Goal: Task Accomplishment & Management: Complete application form

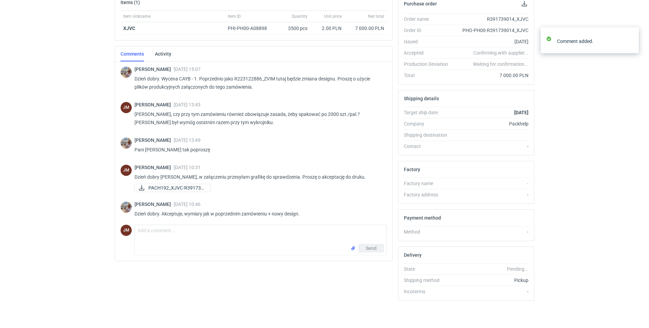
scroll to position [110, 0]
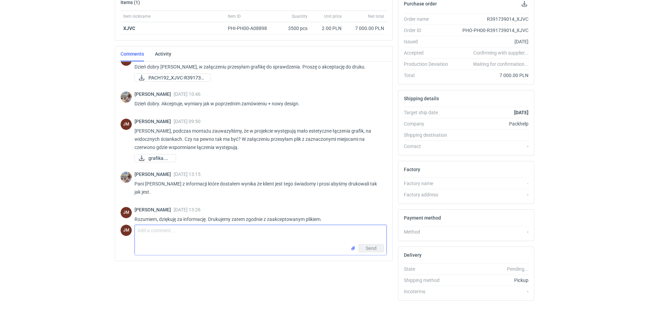
click at [157, 236] on textarea "Comment message" at bounding box center [261, 234] width 252 height 19
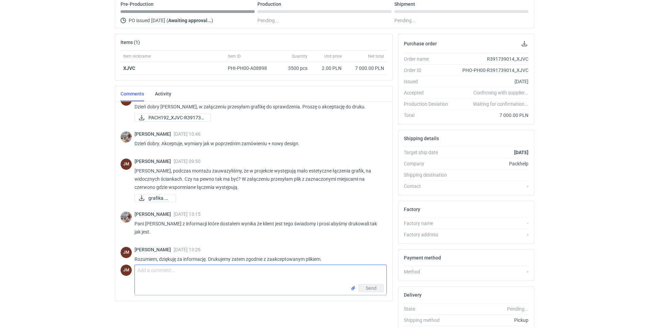
scroll to position [0, 0]
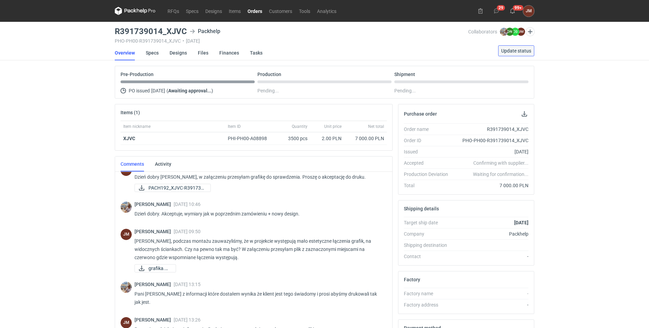
click at [514, 50] on span "Update status" at bounding box center [517, 50] width 30 height 5
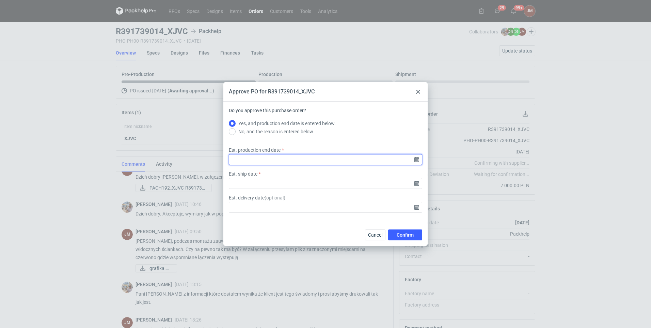
click at [416, 159] on input "Est. production end date" at bounding box center [326, 159] width 194 height 11
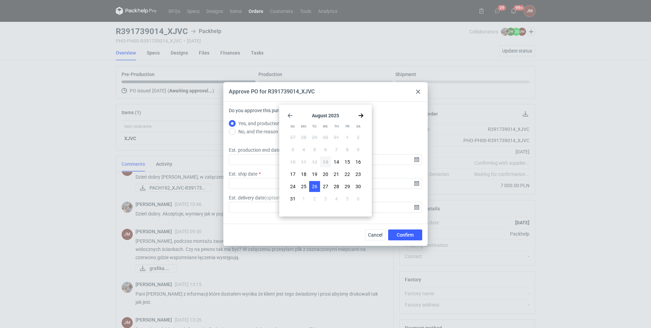
click at [316, 186] on span "26" at bounding box center [314, 186] width 5 height 7
type input "2025-08-26"
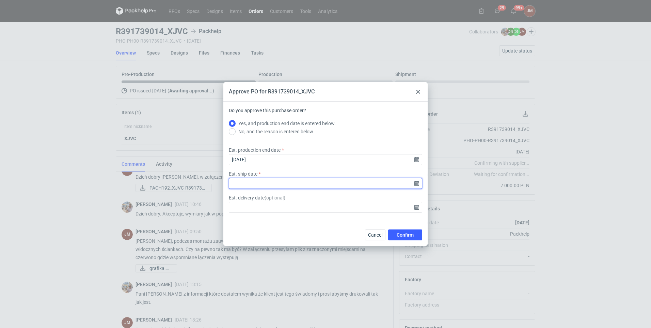
click at [418, 181] on input "Est. ship date" at bounding box center [326, 183] width 194 height 11
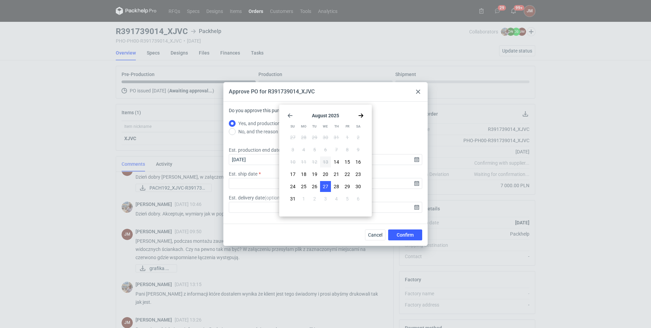
click at [326, 184] on span "27" at bounding box center [325, 186] width 5 height 7
type input "2025-08-27"
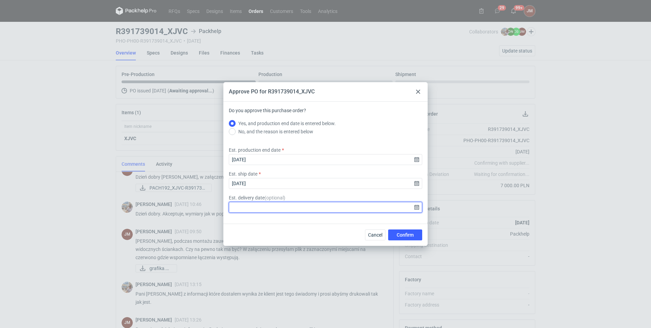
click at [416, 208] on input "Est. delivery date ( optional )" at bounding box center [326, 207] width 194 height 11
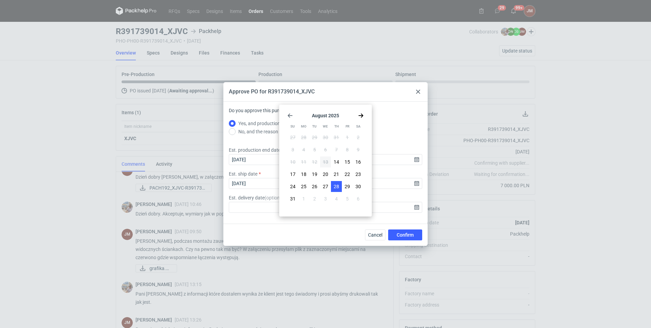
click at [337, 187] on span "28" at bounding box center [336, 186] width 5 height 7
type input "2025-08-28"
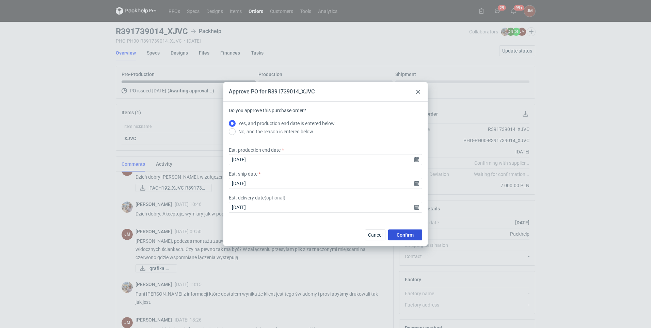
click at [404, 233] on span "Confirm" at bounding box center [405, 234] width 17 height 5
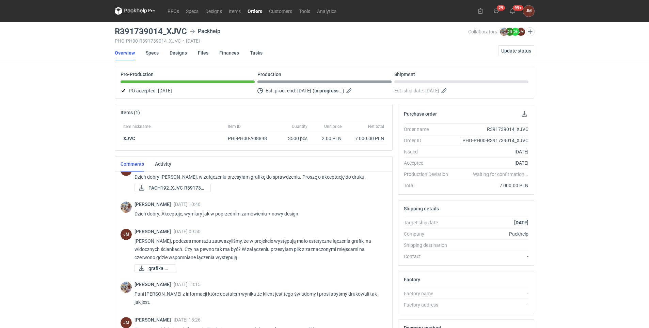
click at [252, 10] on link "Orders" at bounding box center [254, 11] width 21 height 8
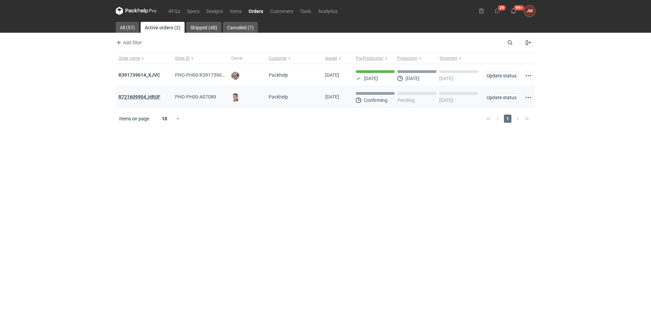
click at [148, 96] on strong "R721609904_HRUF" at bounding box center [140, 96] width 42 height 5
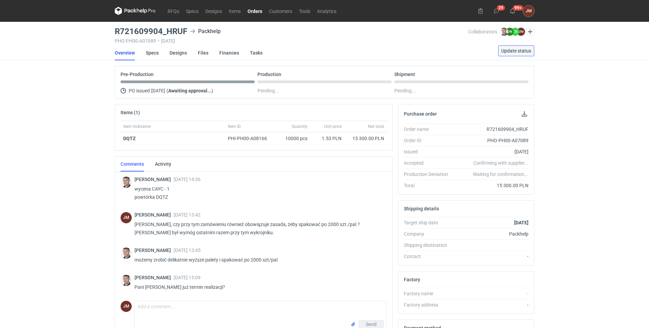
click at [508, 48] on span "Update status" at bounding box center [517, 50] width 30 height 5
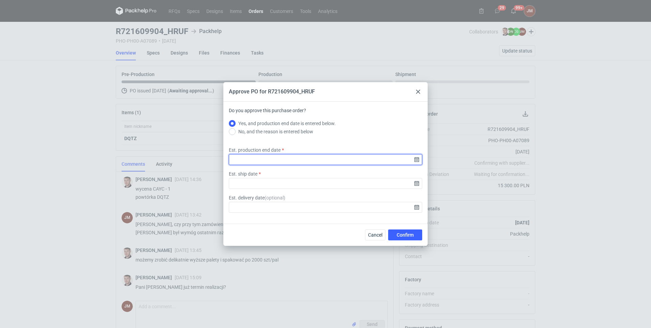
click at [417, 160] on input "Est. production end date" at bounding box center [326, 159] width 194 height 11
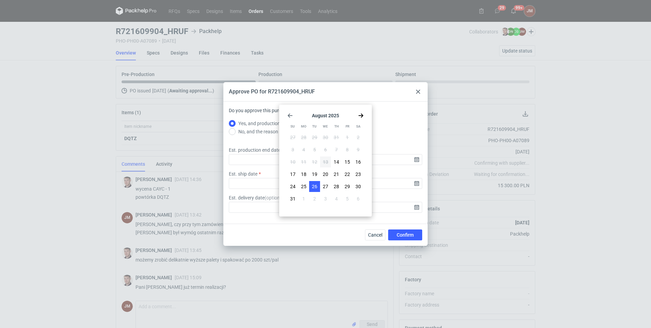
click at [317, 186] on span "26" at bounding box center [314, 186] width 5 height 7
type input "2025-08-26"
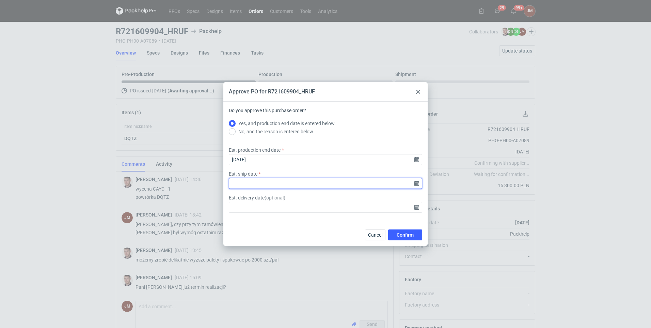
click at [418, 182] on input "Est. ship date" at bounding box center [326, 183] width 194 height 11
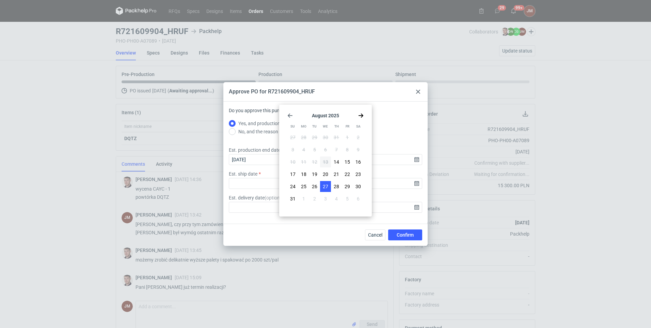
click at [325, 187] on span "27" at bounding box center [325, 186] width 5 height 7
type input "2025-08-27"
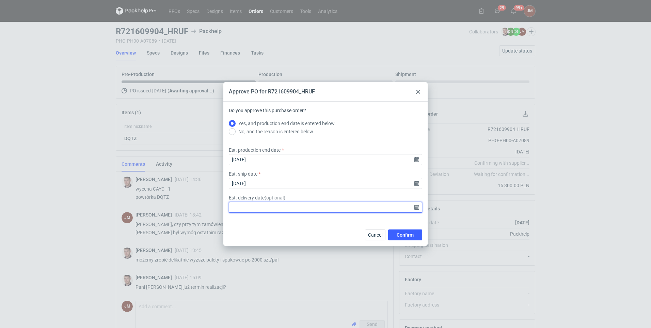
click at [418, 206] on input "Est. delivery date ( optional )" at bounding box center [326, 207] width 194 height 11
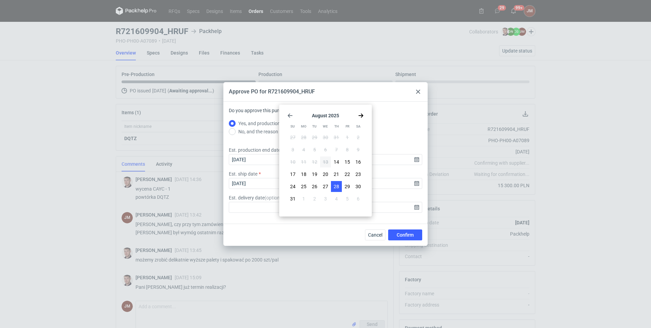
click at [339, 186] on span "28" at bounding box center [336, 186] width 5 height 7
type input "2025-08-28"
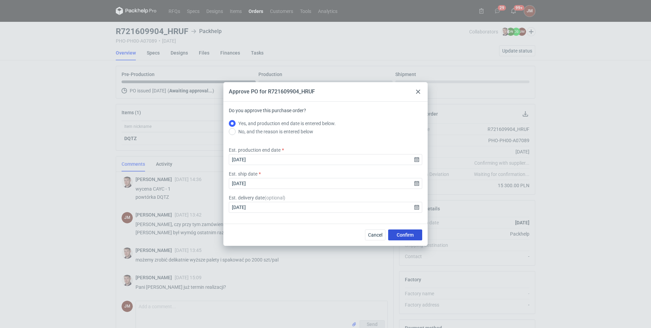
click at [409, 232] on span "Confirm" at bounding box center [405, 234] width 17 height 5
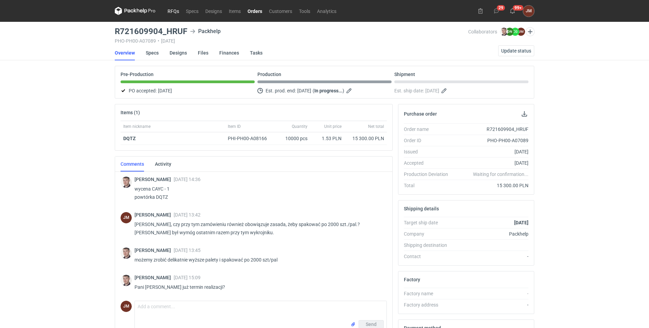
click at [174, 10] on link "RFQs" at bounding box center [173, 11] width 18 height 8
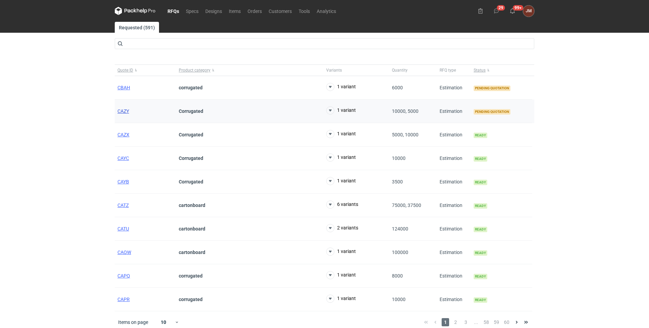
click at [118, 110] on span "CAZY" at bounding box center [124, 110] width 12 height 5
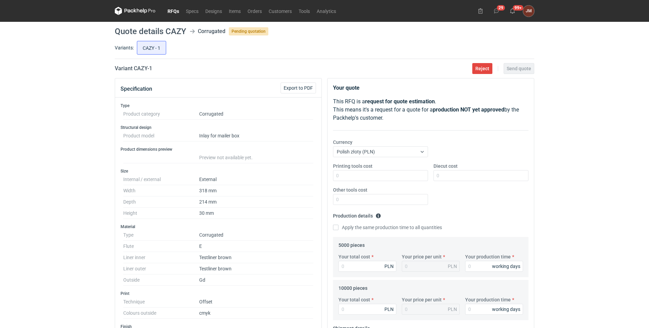
click at [13, 235] on div "RFQs Specs Designs Items Orders Customers Tools Analytics 29 99+ JM JOANNA MOCZ…" at bounding box center [324, 164] width 649 height 328
click at [366, 263] on input "Your total cost" at bounding box center [368, 266] width 58 height 11
type input "57"
type input "0.01"
type input "5750"
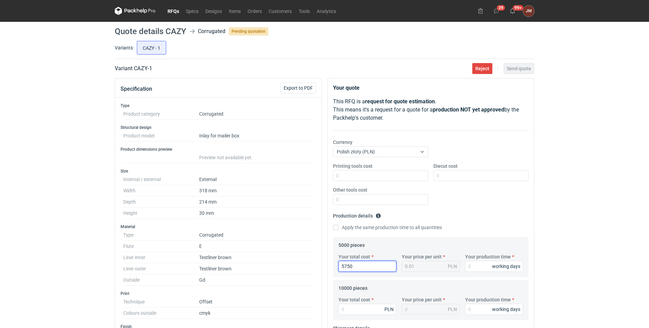
type input "1.15"
type input "5750"
click at [486, 266] on input "Your production time" at bounding box center [494, 266] width 58 height 11
type input "11"
click at [629, 163] on div "RFQs Specs Designs Items Orders Customers Tools Analytics 29 99+ JM JOANNA MOCZ…" at bounding box center [324, 164] width 649 height 328
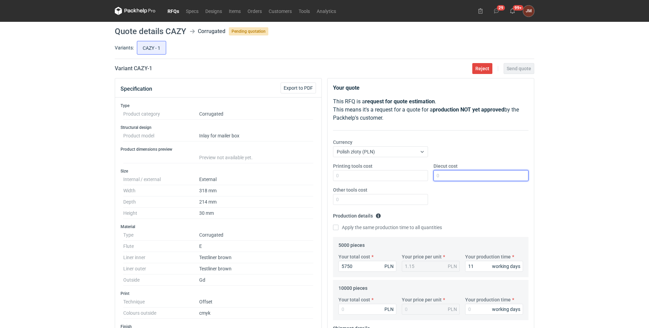
click at [451, 174] on input "Diecut cost" at bounding box center [481, 175] width 95 height 11
type input "1500"
click at [360, 307] on input "Your total cost" at bounding box center [368, 309] width 58 height 11
click at [633, 182] on div "RFQs Specs Designs Items Orders Customers Tools Analytics 29 99+ JM JOANNA MOCZ…" at bounding box center [324, 164] width 649 height 328
click at [345, 305] on input "Your total cost" at bounding box center [368, 309] width 58 height 11
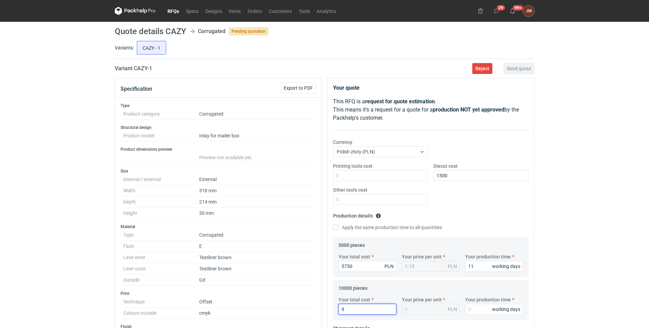
type input "92"
type input "0.01"
type input "9200"
type input "0.92"
type input "9200"
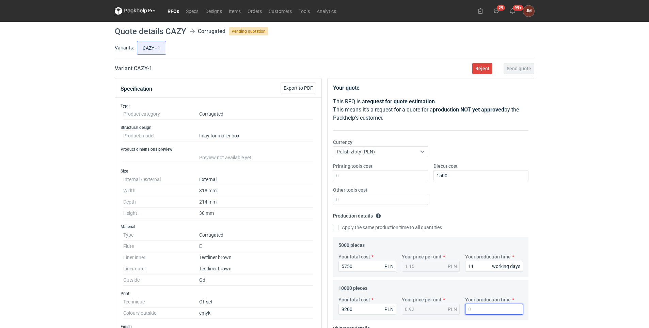
click at [481, 310] on input "Your production time" at bounding box center [494, 309] width 58 height 11
type input "11"
click at [615, 260] on div "RFQs Specs Designs Items Orders Customers Tools Analytics 29 99+ JM JOANNA MOCZ…" at bounding box center [324, 164] width 649 height 328
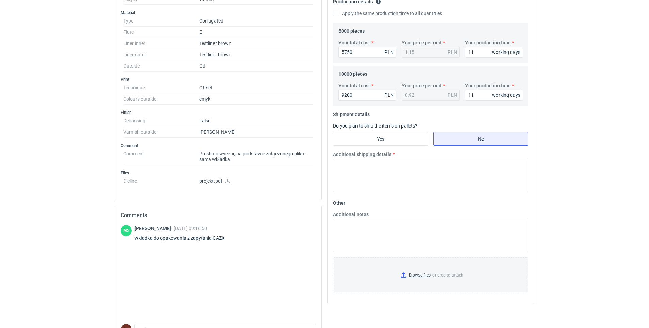
scroll to position [215, 0]
click at [380, 131] on input "Yes" at bounding box center [381, 137] width 94 height 13
radio input "true"
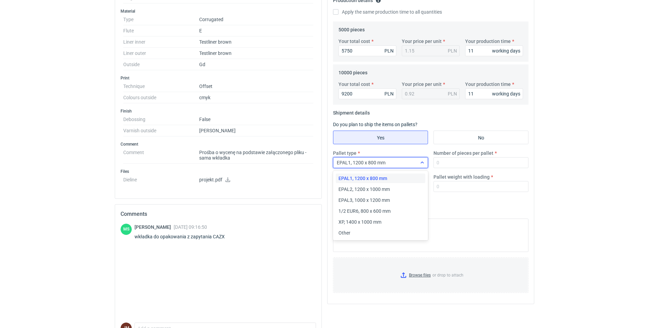
click at [424, 162] on icon at bounding box center [422, 162] width 5 height 5
click at [359, 235] on div "Other" at bounding box center [381, 232] width 84 height 7
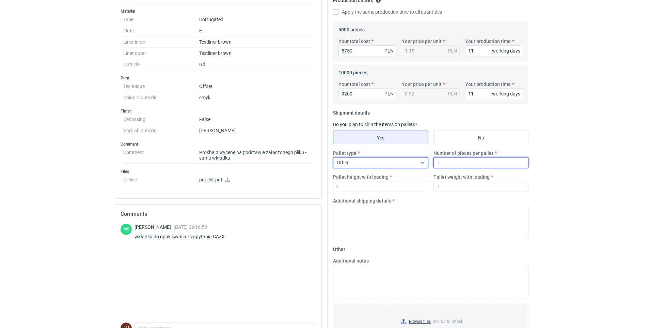
click at [454, 160] on input "Number of pieces per pallet" at bounding box center [481, 162] width 95 height 11
type input "4000"
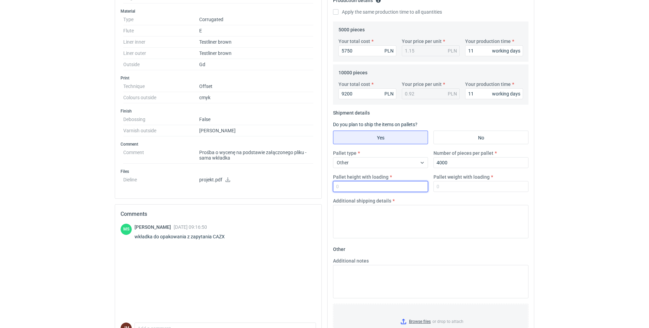
click at [366, 187] on input "Pallet height with loading" at bounding box center [380, 186] width 95 height 11
type input "170"
click at [463, 189] on input "Pallet weight with loading" at bounding box center [481, 186] width 95 height 11
type input "500"
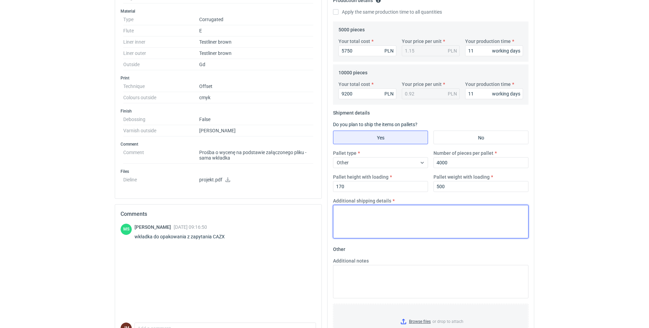
click at [392, 222] on textarea "Additional shipping details" at bounding box center [431, 221] width 196 height 33
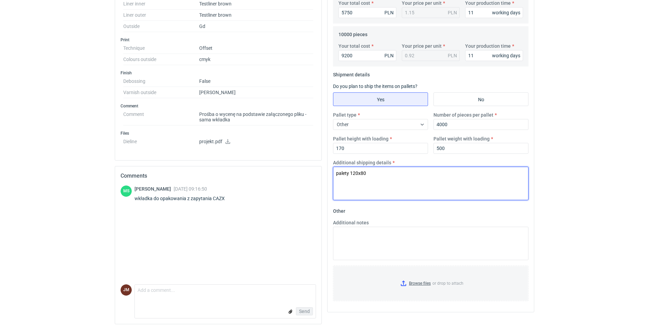
scroll to position [255, 0]
type textarea "palety 120x80"
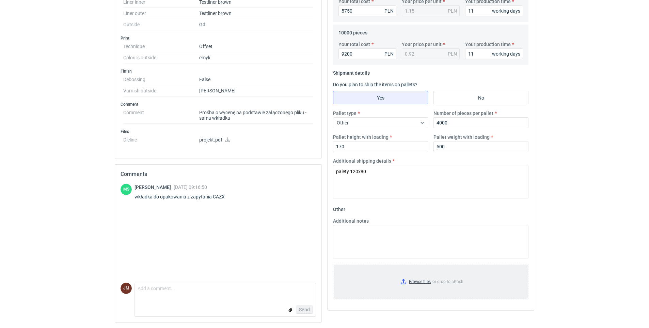
click at [419, 280] on input "Browse files or drop to attach" at bounding box center [431, 281] width 194 height 34
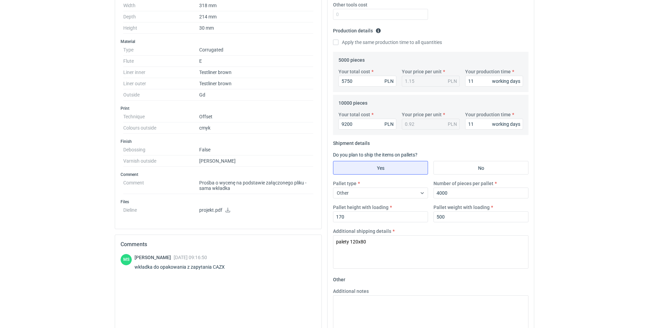
scroll to position [240, 0]
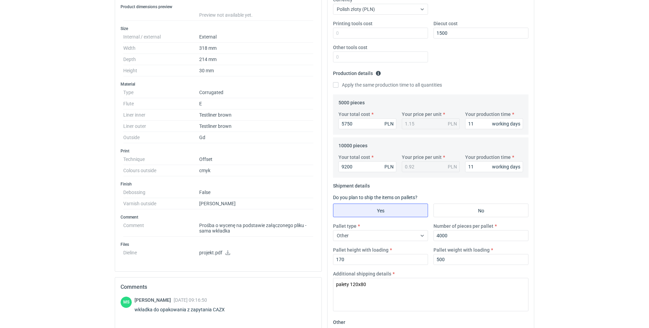
scroll to position [14, 0]
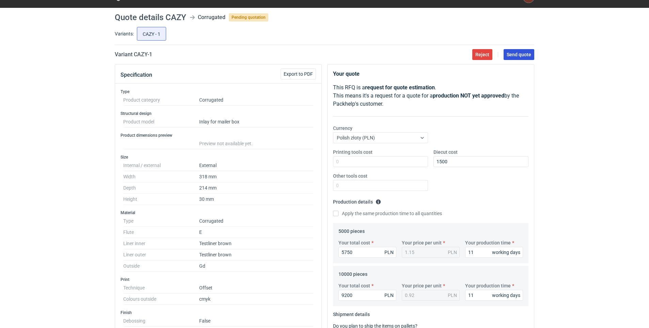
click at [520, 55] on span "Send quote" at bounding box center [519, 54] width 25 height 5
